Goal: Task Accomplishment & Management: Complete application form

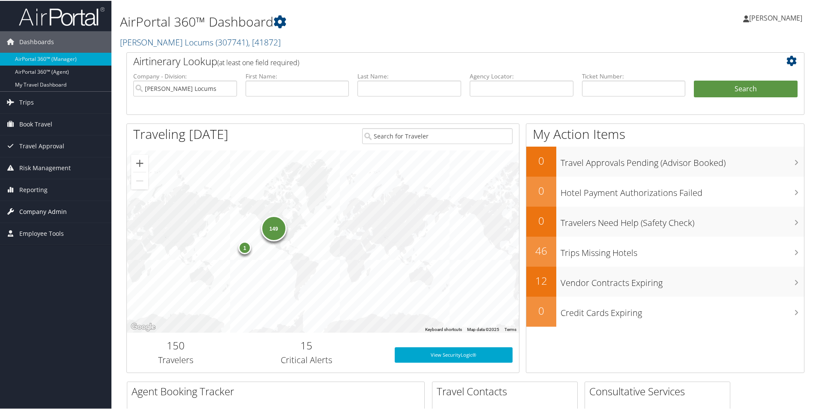
click at [46, 209] on span "Company Admin" at bounding box center [43, 210] width 48 height 21
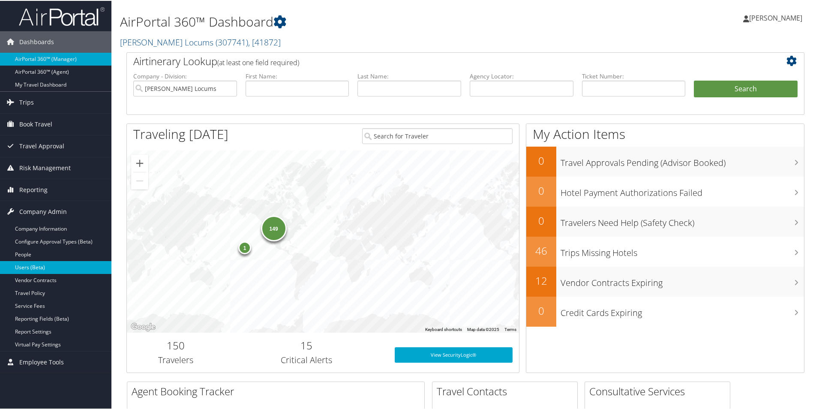
click at [32, 269] on link "Users (Beta)" at bounding box center [55, 266] width 111 height 13
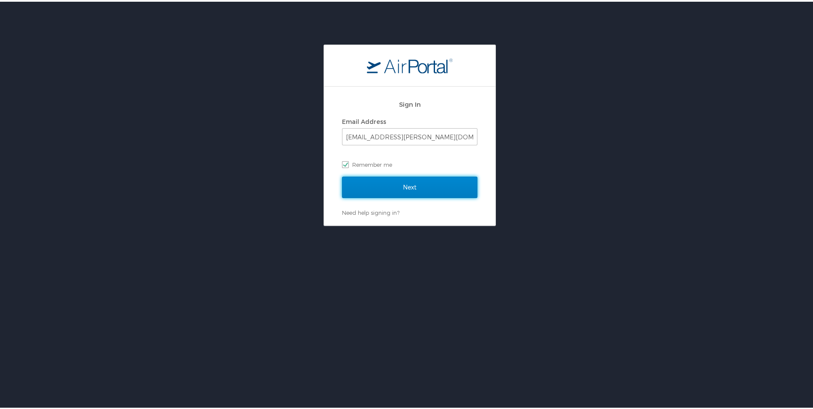
click at [375, 178] on input "Next" at bounding box center [409, 185] width 135 height 21
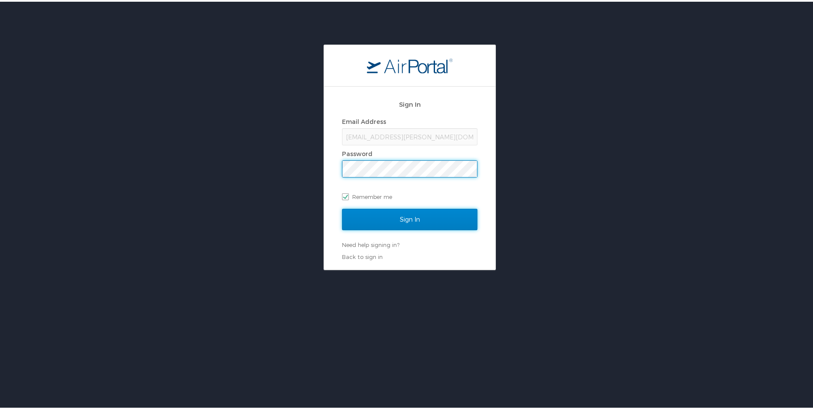
click at [403, 221] on input "Sign In" at bounding box center [409, 217] width 135 height 21
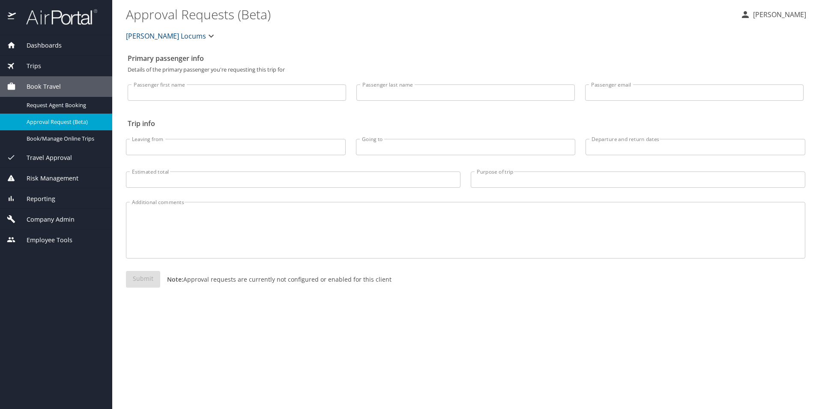
click at [50, 221] on span "Company Admin" at bounding box center [45, 219] width 59 height 9
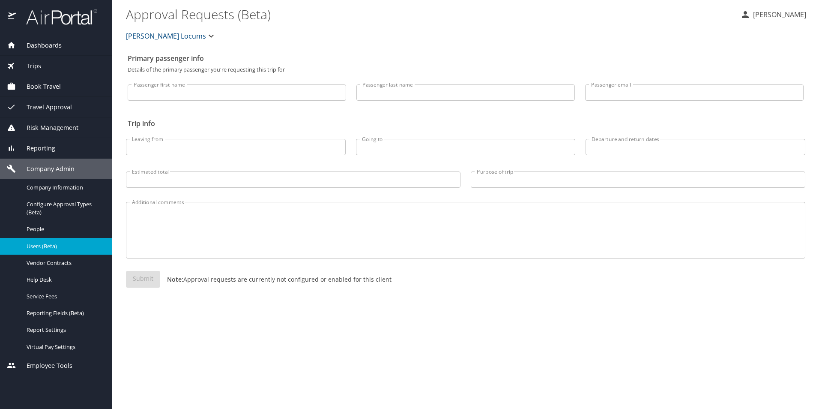
click at [38, 245] on span "Users (Beta)" at bounding box center [64, 246] width 75 height 8
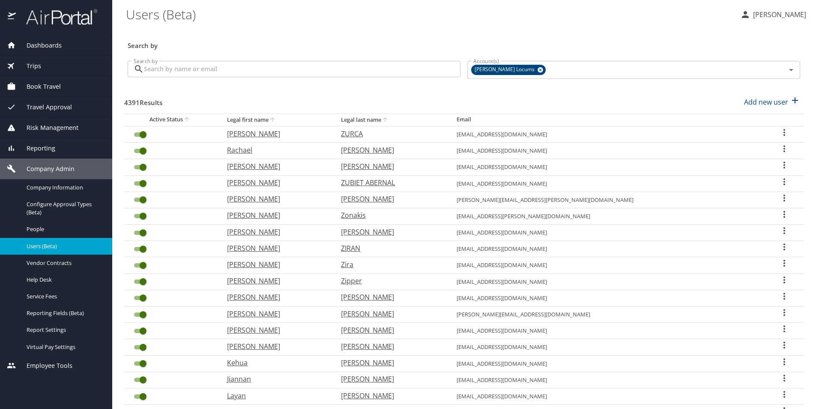
click at [202, 70] on input "Search by" at bounding box center [302, 69] width 317 height 16
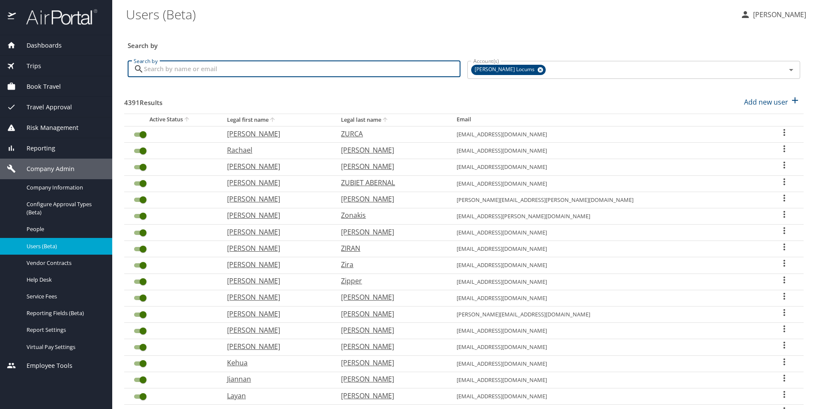
paste input "giomla@gmail.com"
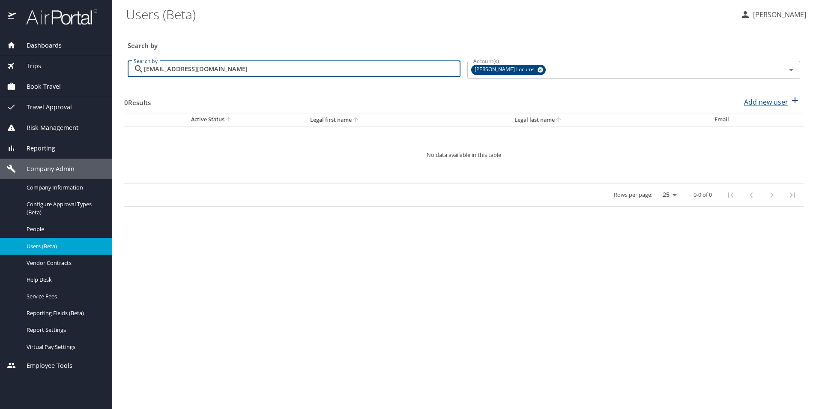
type input "giomla@gmail.com"
click at [768, 104] on p "Add new user" at bounding box center [766, 102] width 44 height 10
select select "US"
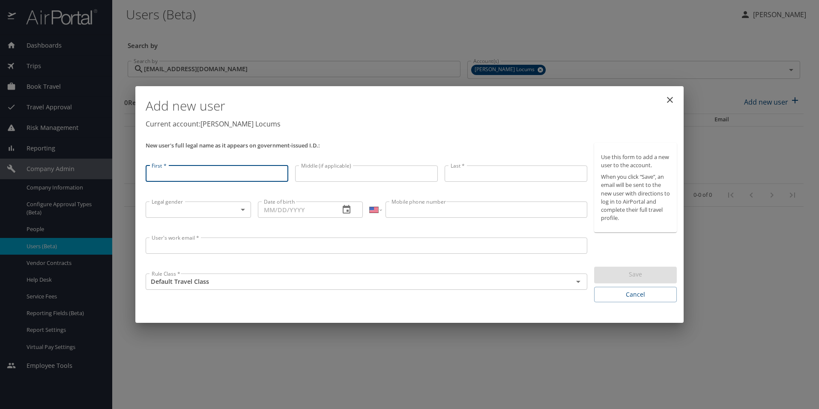
click at [195, 241] on input "User's work email *" at bounding box center [367, 245] width 442 height 16
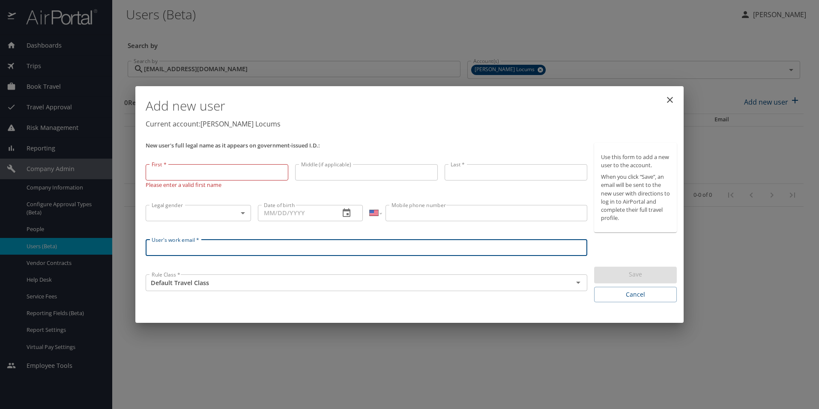
paste input "giomla@gmail.com"
type input "giomla@gmail.com"
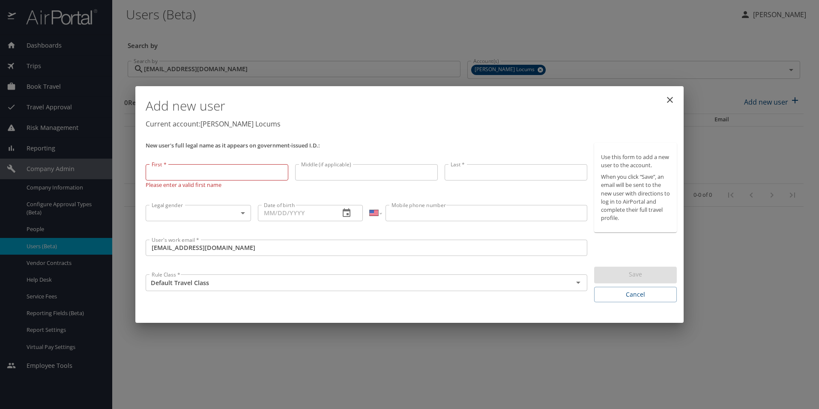
click at [200, 172] on input "First *" at bounding box center [217, 172] width 143 height 16
paste input "Mladen"
type input "Mladen"
click at [484, 184] on p at bounding box center [516, 183] width 143 height 3
click at [486, 178] on input "Last *" at bounding box center [516, 173] width 143 height 16
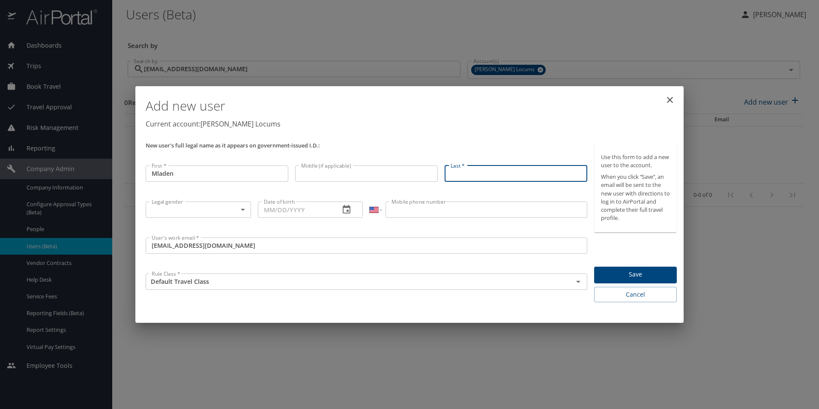
paste input "Jecmenica"
type input "Jecmenica"
click at [184, 211] on body "Dashboards AirPortal 360™ Manager My Travel Dashboard Trips Airtinerary® Lookup…" at bounding box center [409, 204] width 819 height 409
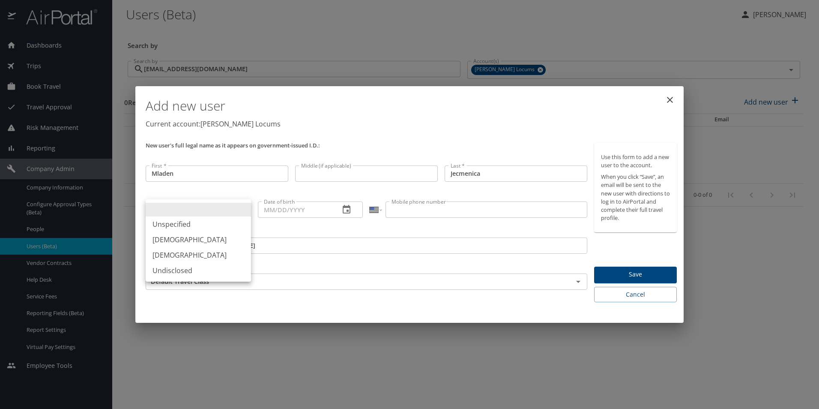
click at [173, 241] on li "Male" at bounding box center [198, 239] width 105 height 15
type input "Male"
click at [297, 212] on input "Date of birth" at bounding box center [295, 209] width 75 height 16
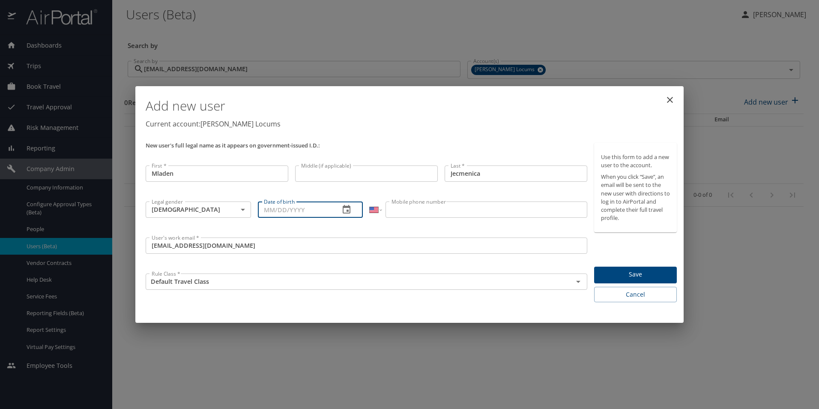
paste input "06/05/1978"
type input "06/05/1978"
click at [451, 213] on input "Mobile phone number" at bounding box center [486, 209] width 201 height 16
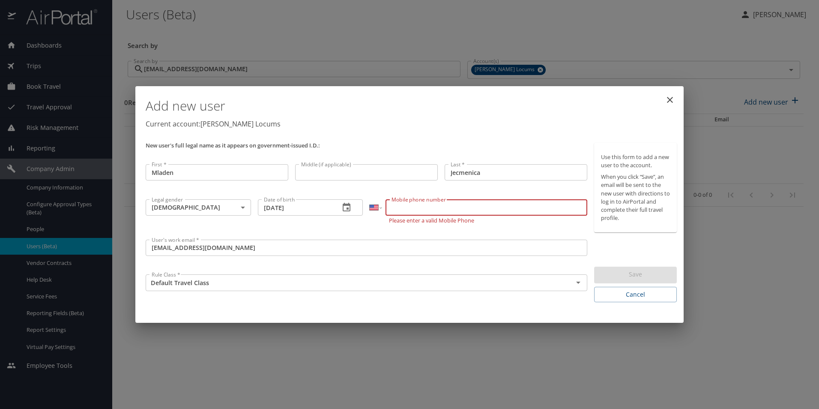
click at [449, 208] on input "Mobile phone number" at bounding box center [486, 207] width 201 height 16
paste input "(434) 242-4441"
type input "(434) 242-4441"
click at [578, 237] on div "User's work email * giomla@gmail.com User's work email *" at bounding box center [366, 253] width 449 height 35
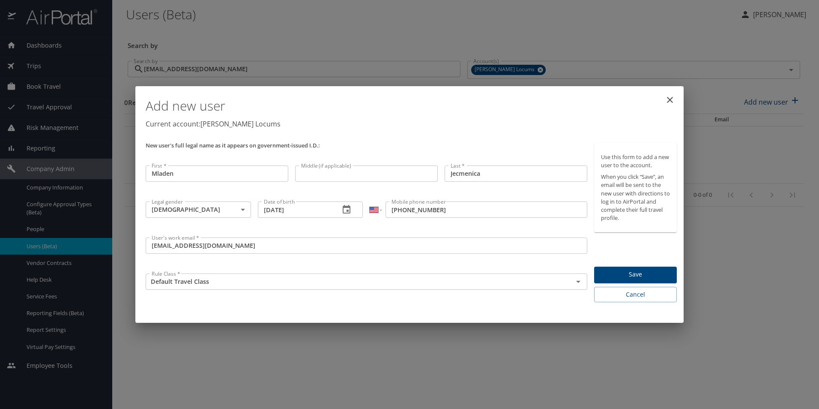
click at [626, 277] on span "Save" at bounding box center [635, 274] width 69 height 11
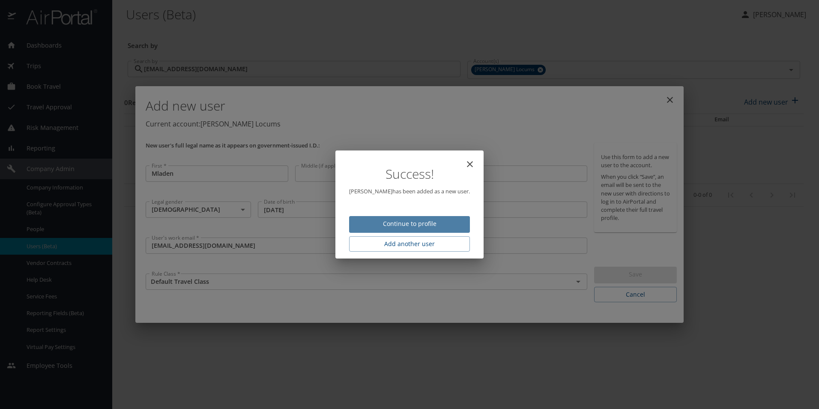
click at [385, 225] on span "Continue to profile" at bounding box center [409, 223] width 107 height 11
select select "US"
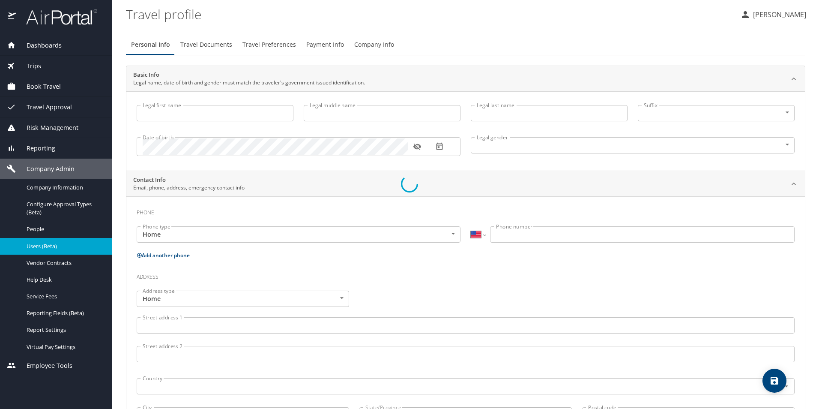
type input "Mladen"
type input "Jecmenica"
type input "Male"
select select "US"
